Goal: Task Accomplishment & Management: Use online tool/utility

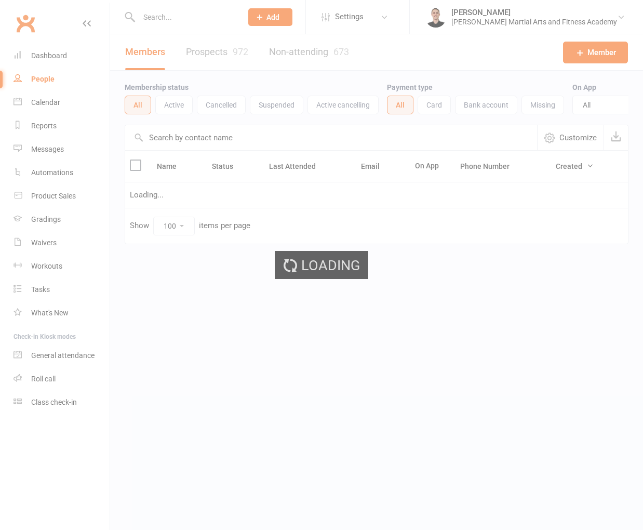
select select "100"
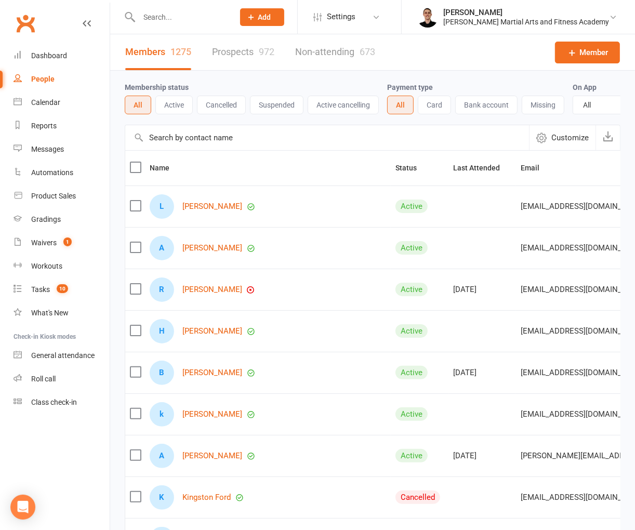
click at [284, 17] on button "Add" at bounding box center [262, 17] width 44 height 18
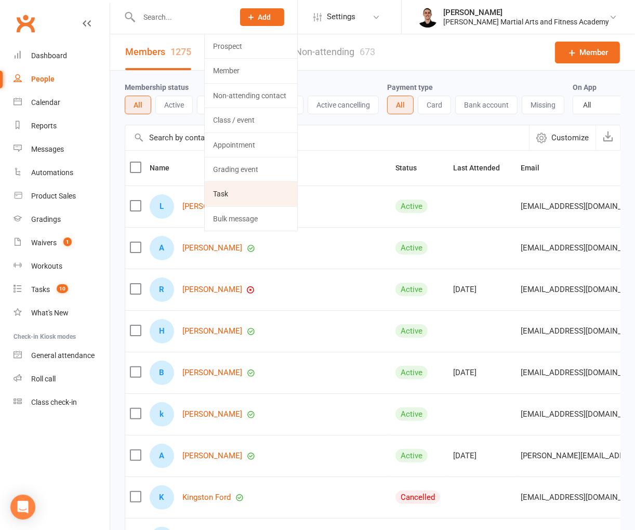
click at [252, 204] on link "Task" at bounding box center [251, 194] width 92 height 24
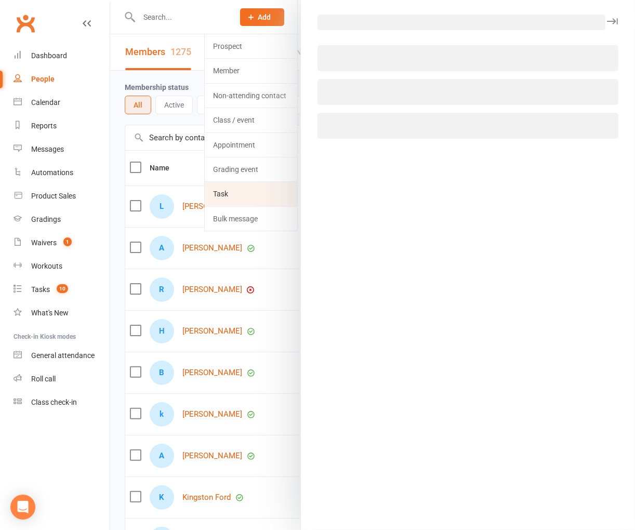
select select "47660"
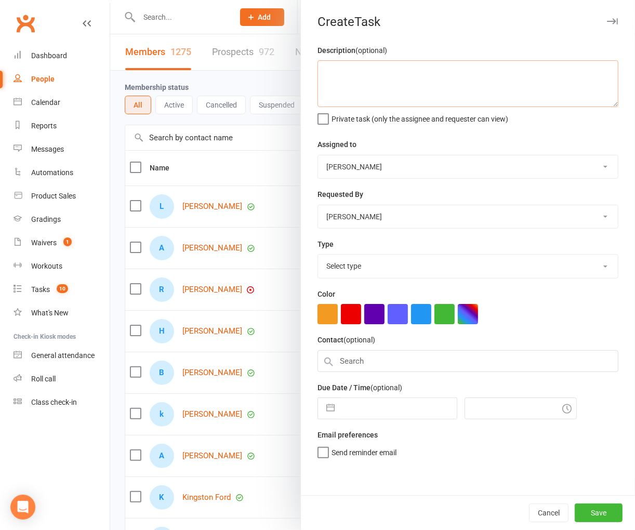
click at [366, 87] on textarea at bounding box center [467, 83] width 301 height 47
type textarea "canx pvts [PERSON_NAME]"
click at [381, 265] on select "Select type E-mail General task Meeting Phone call Sett in calls Add new task t…" at bounding box center [468, 265] width 300 height 23
select select "25648"
click at [318, 255] on select "Select type E-mail General task Meeting Phone call Sett in calls Add new task t…" at bounding box center [468, 265] width 300 height 23
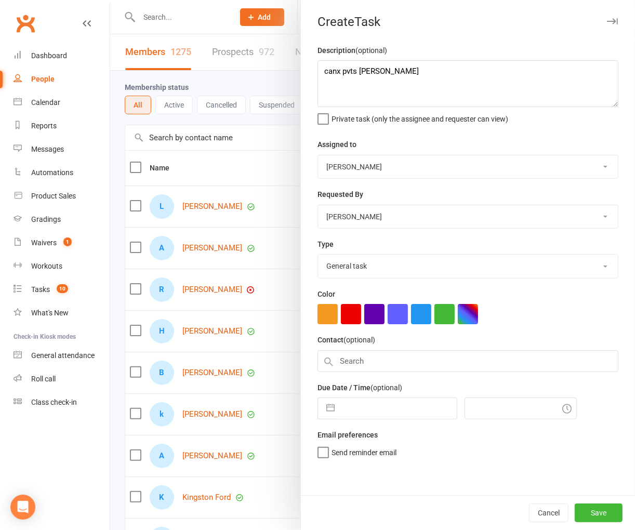
select select "7"
select select "2025"
select select "8"
select select "2025"
select select "9"
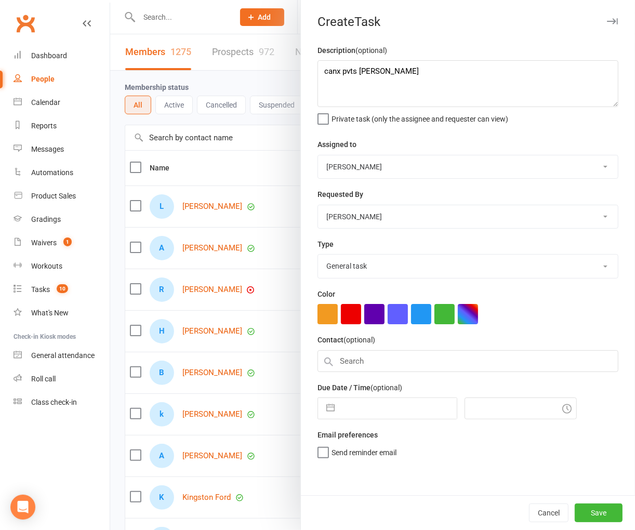
select select "2025"
click at [361, 412] on input "text" at bounding box center [398, 408] width 117 height 21
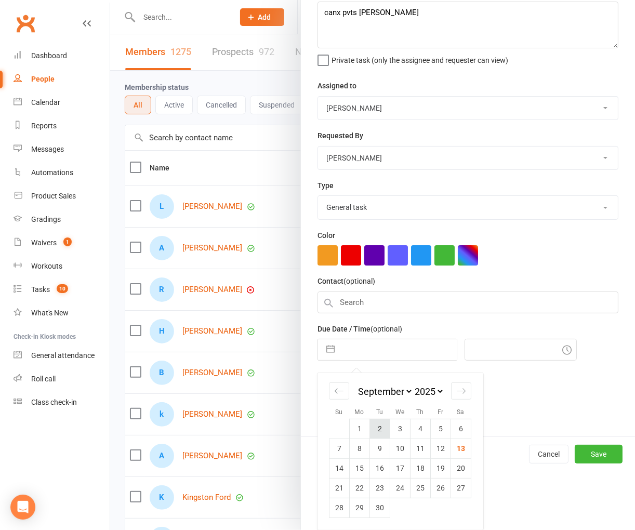
scroll to position [59, 0]
click at [451, 447] on td "13" at bounding box center [461, 448] width 20 height 20
type input "[DATE]"
type input "8:30am"
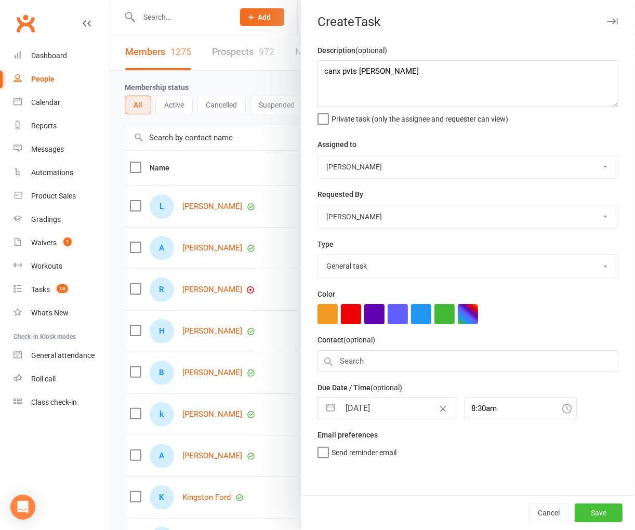
click at [595, 507] on button "Save" at bounding box center [598, 512] width 48 height 19
